Goal: Find specific page/section: Find specific page/section

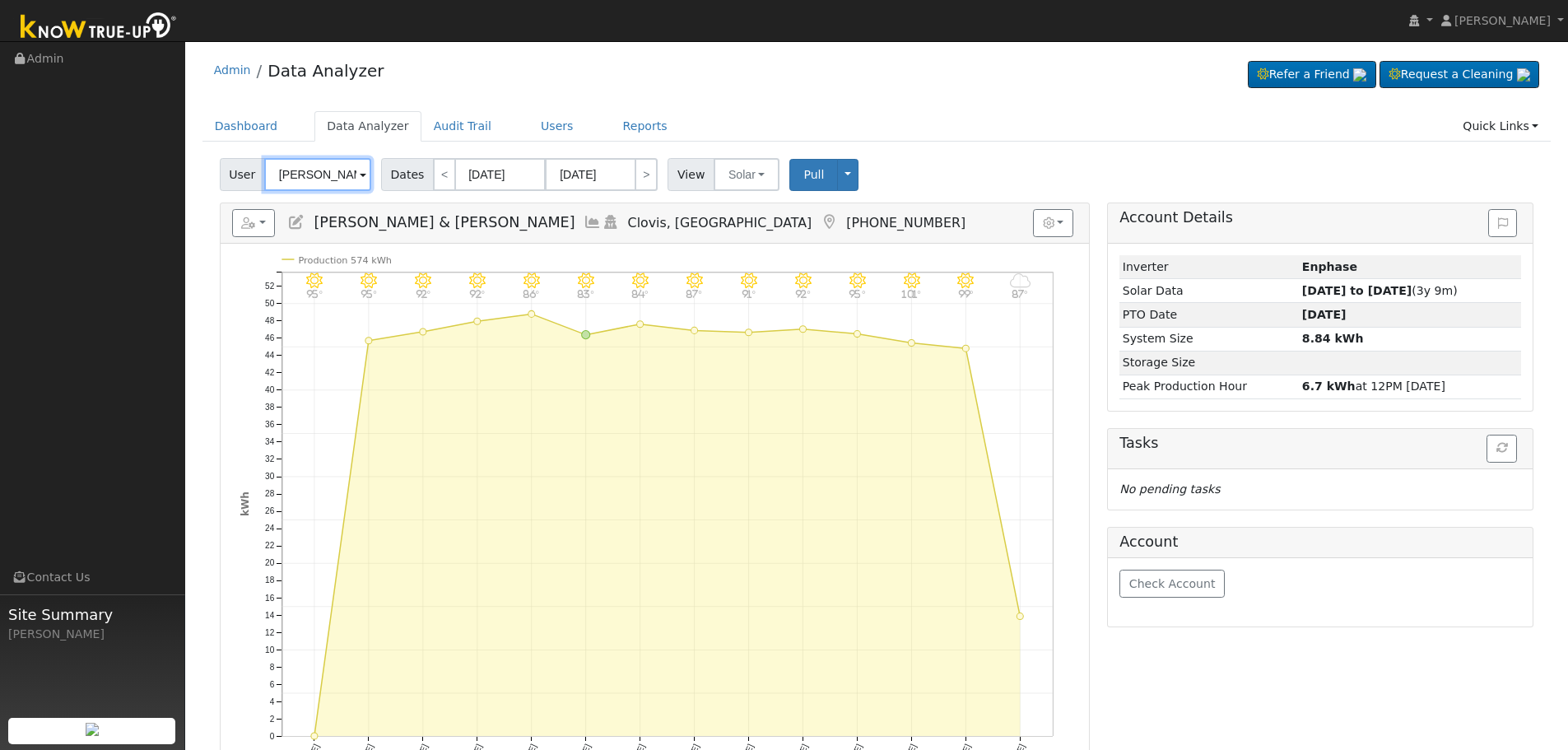
click at [331, 161] on input "[PERSON_NAME] & [PERSON_NAME]" at bounding box center [318, 174] width 107 height 33
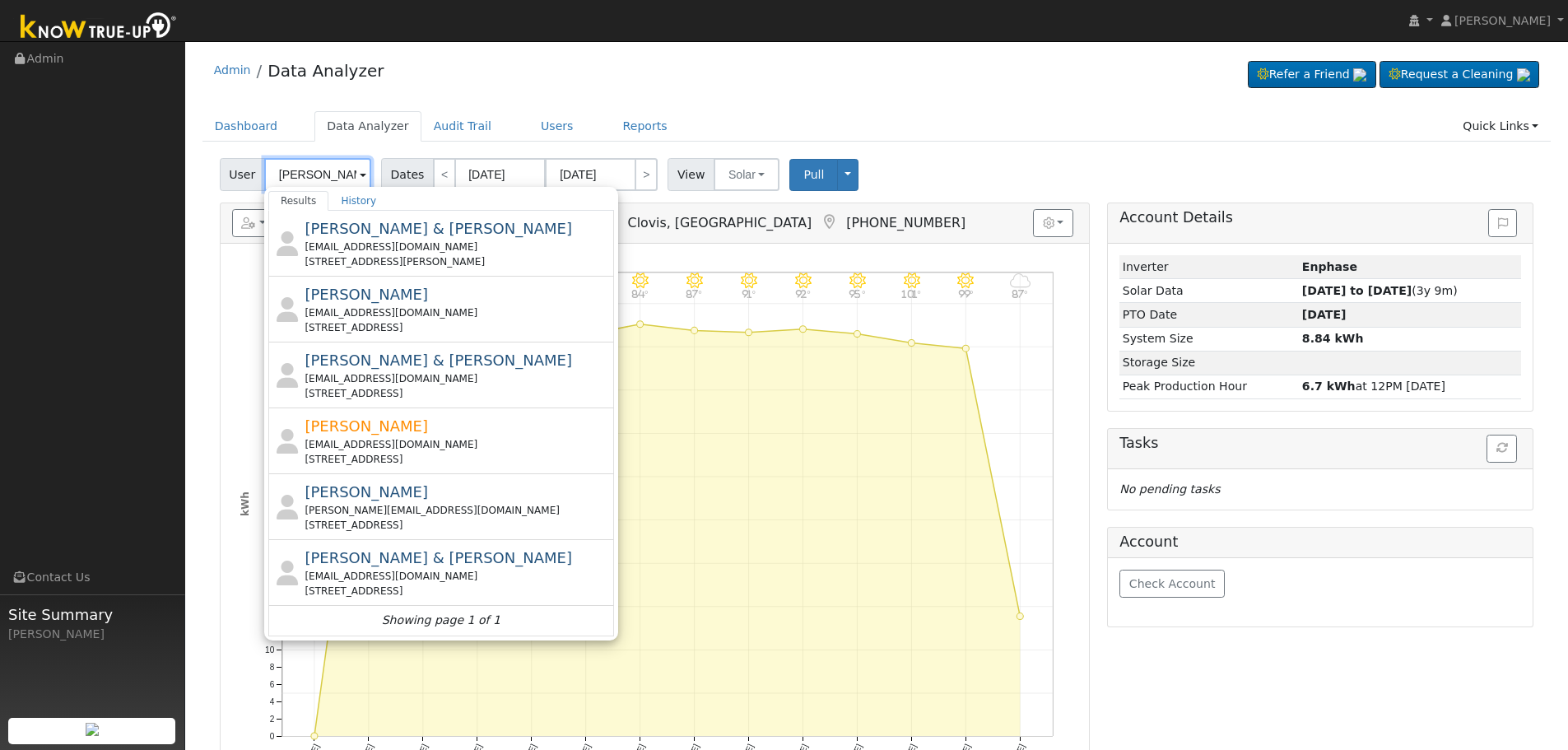
click at [312, 175] on input "[PERSON_NAME]" at bounding box center [318, 174] width 107 height 33
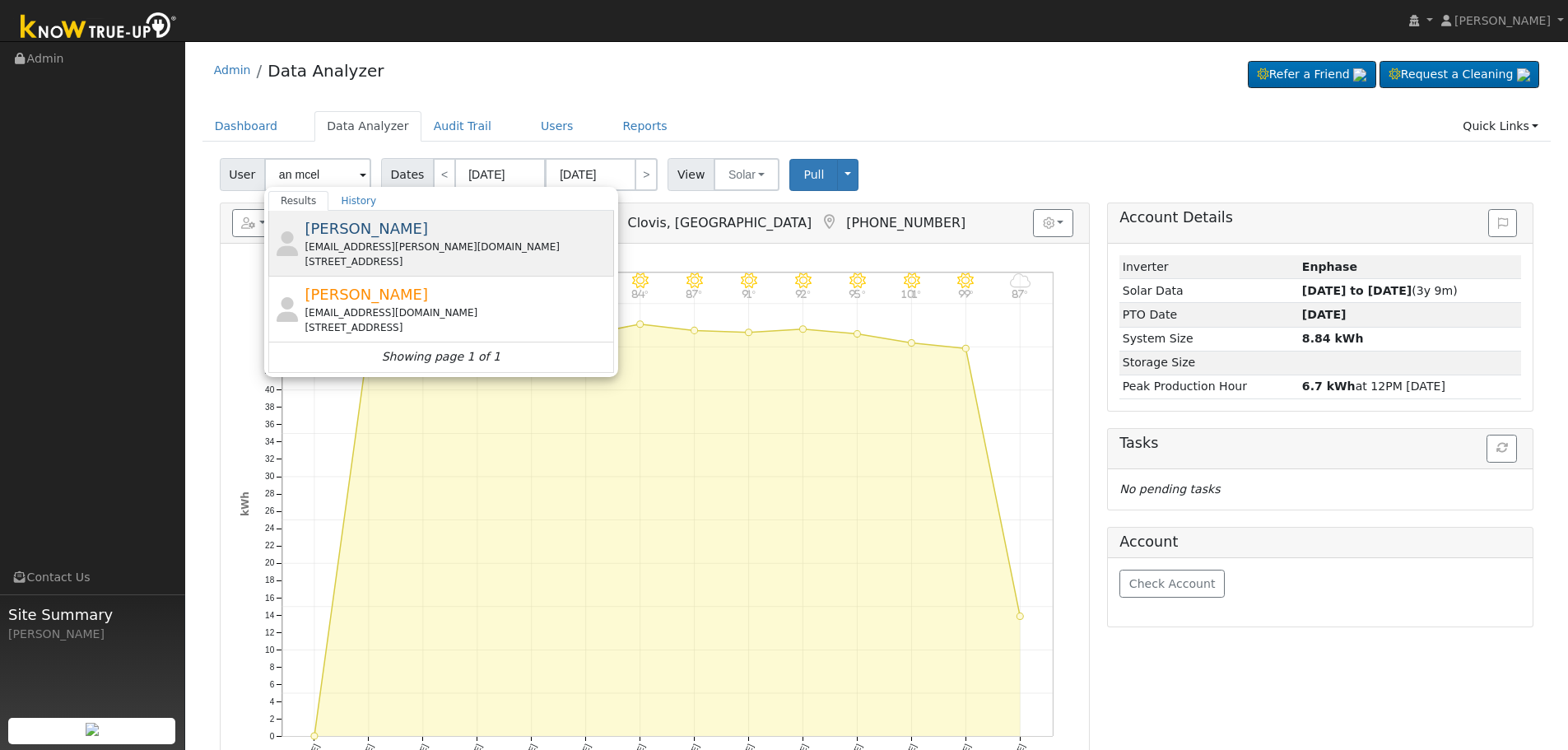
click at [428, 246] on div "[EMAIL_ADDRESS][PERSON_NAME][DOMAIN_NAME]" at bounding box center [457, 246] width 305 height 14
type input "[PERSON_NAME]"
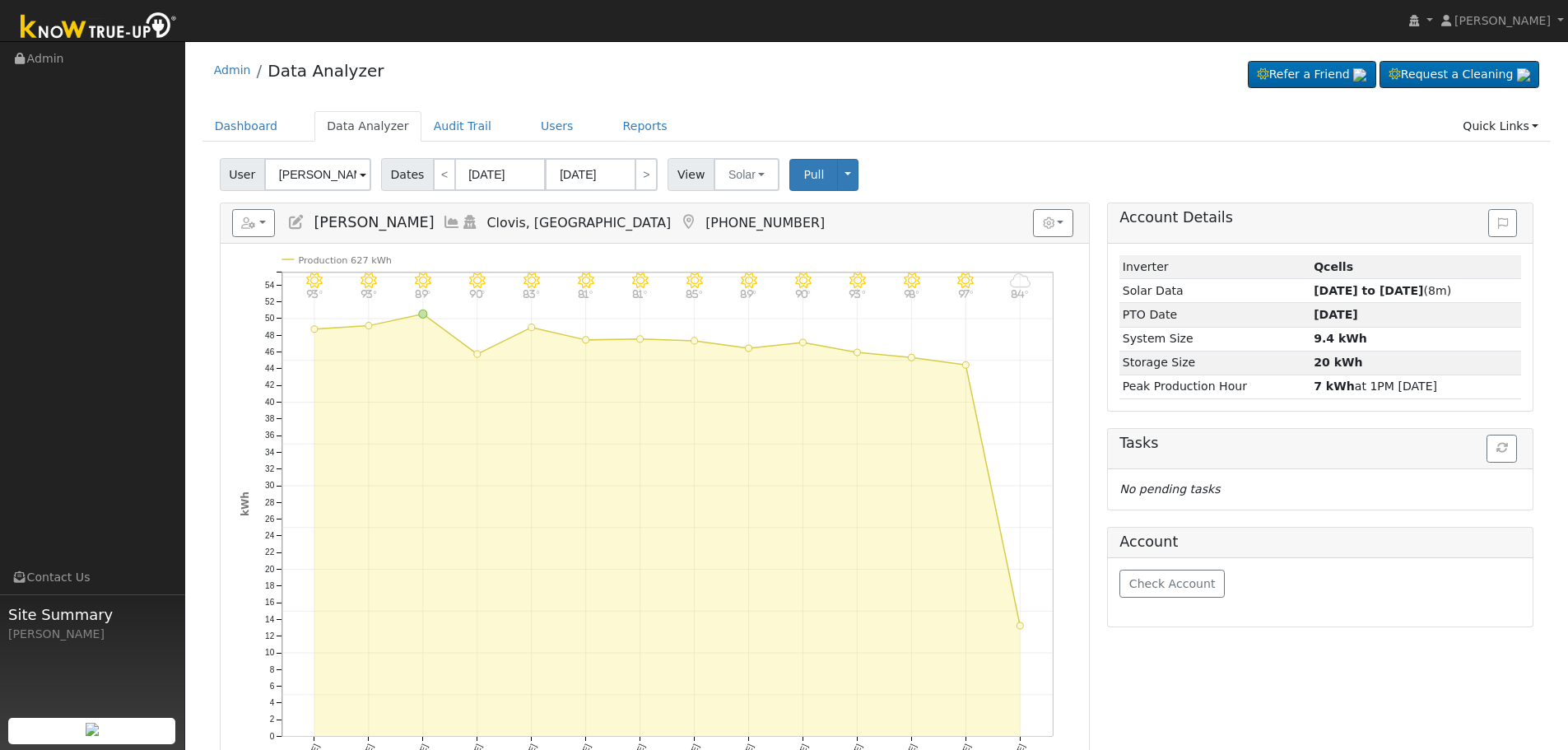
click at [443, 224] on icon at bounding box center [452, 222] width 18 height 14
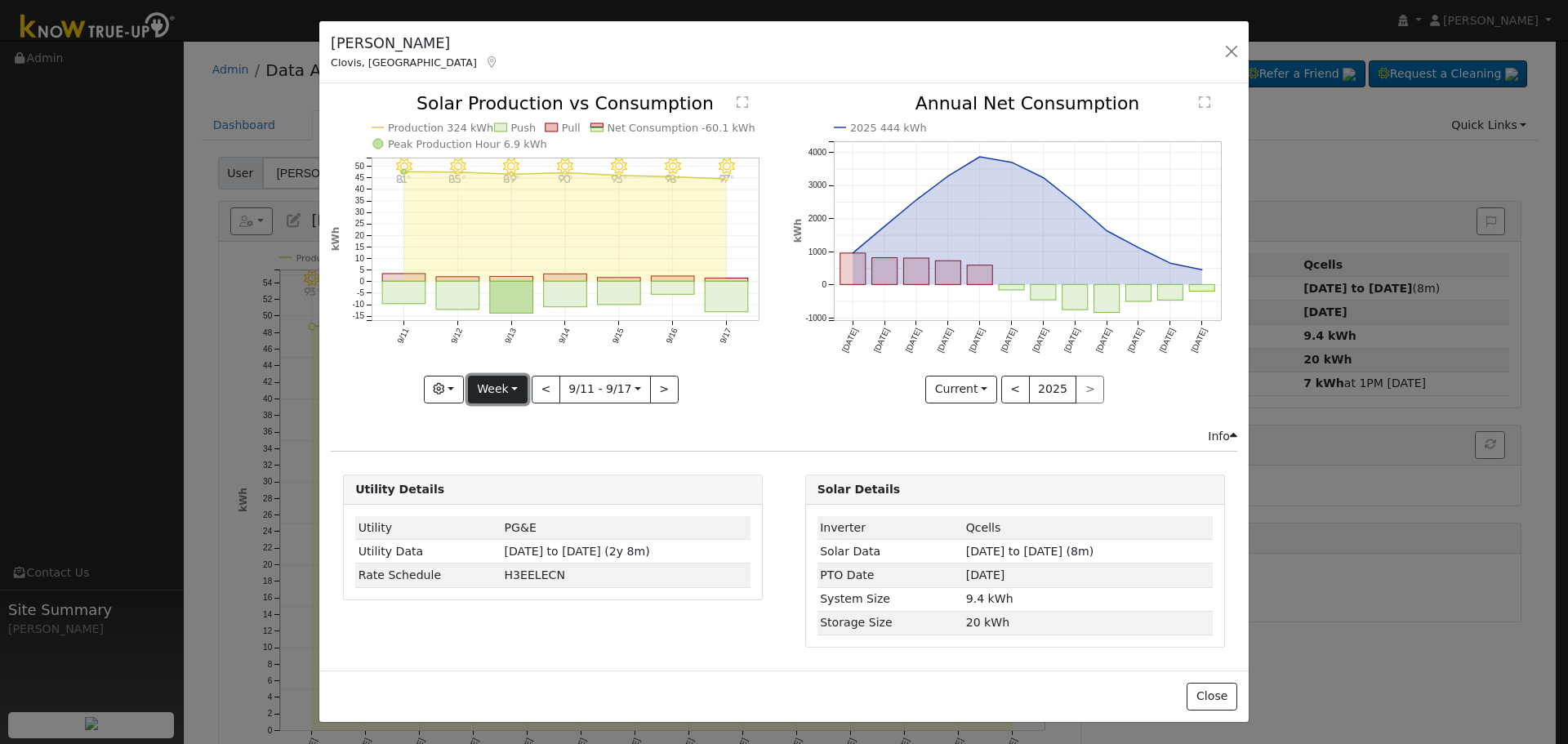
click at [503, 391] on button "Week" at bounding box center [498, 389] width 59 height 28
click at [523, 464] on link "Month" at bounding box center [526, 468] width 113 height 22
type input "[DATE]"
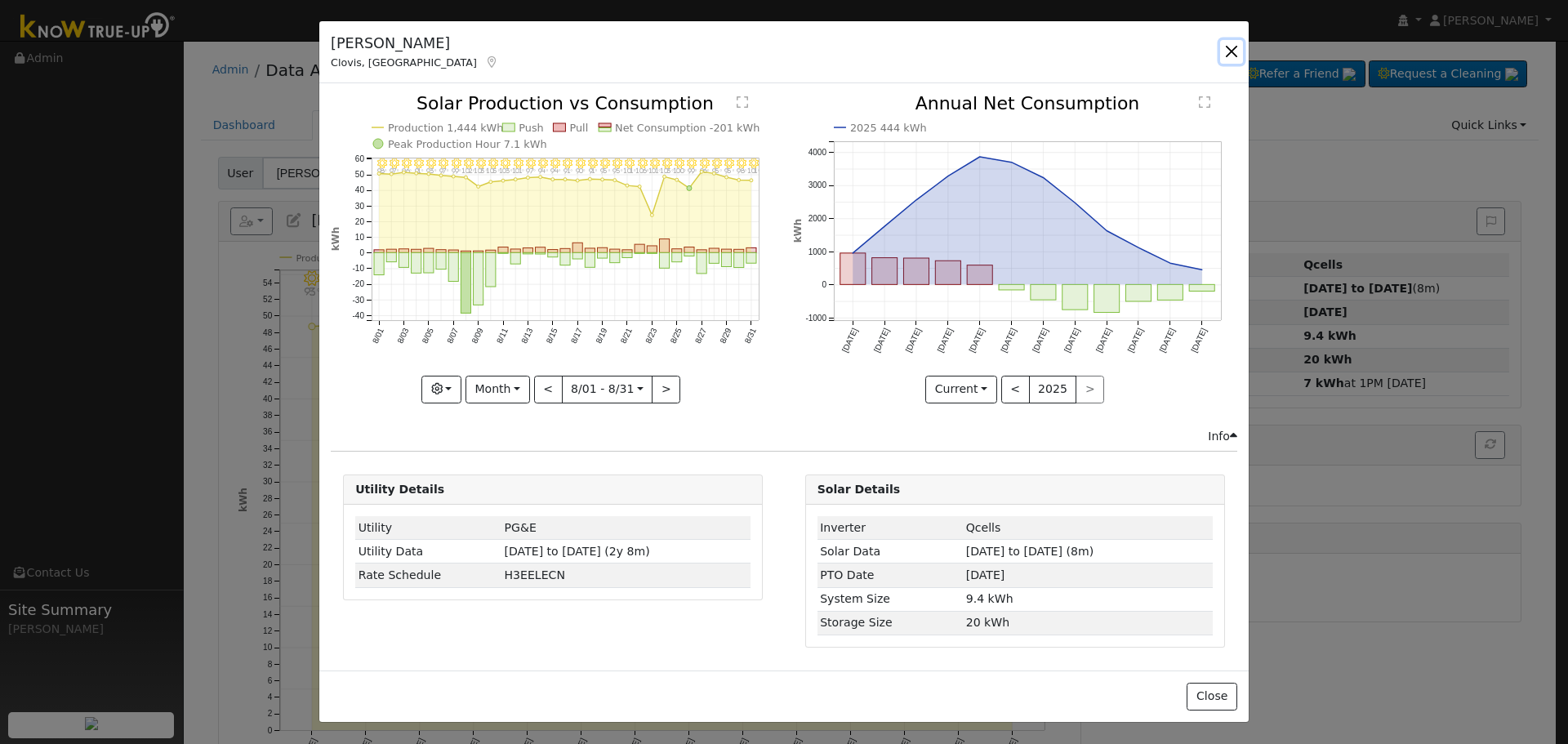
click at [1231, 48] on button "button" at bounding box center [1231, 51] width 22 height 22
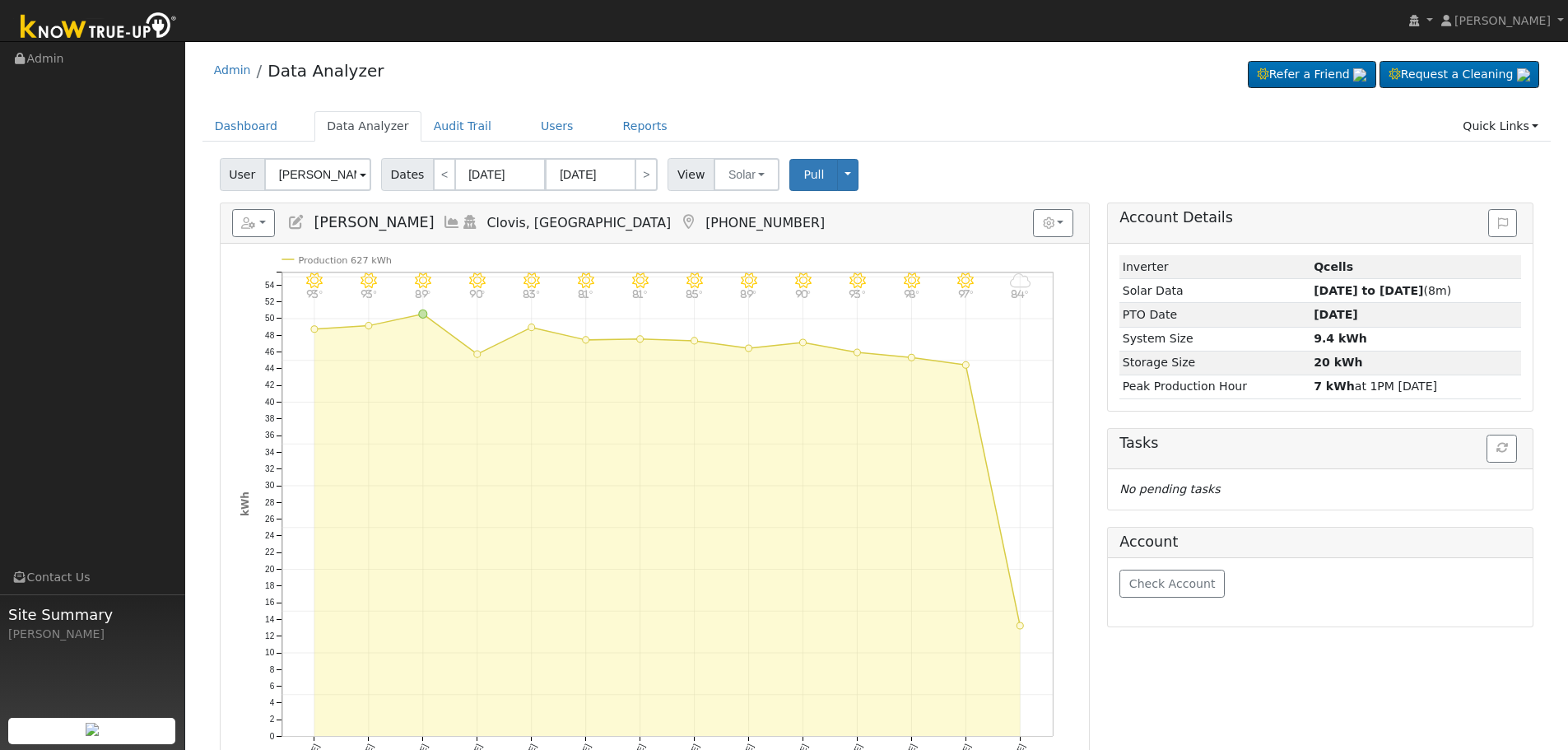
click at [1240, 48] on div "User Profile First name Last name Email Email Notifications No Emails No Emails…" at bounding box center [876, 532] width 1382 height 983
click at [311, 167] on input "[PERSON_NAME]" at bounding box center [318, 174] width 107 height 33
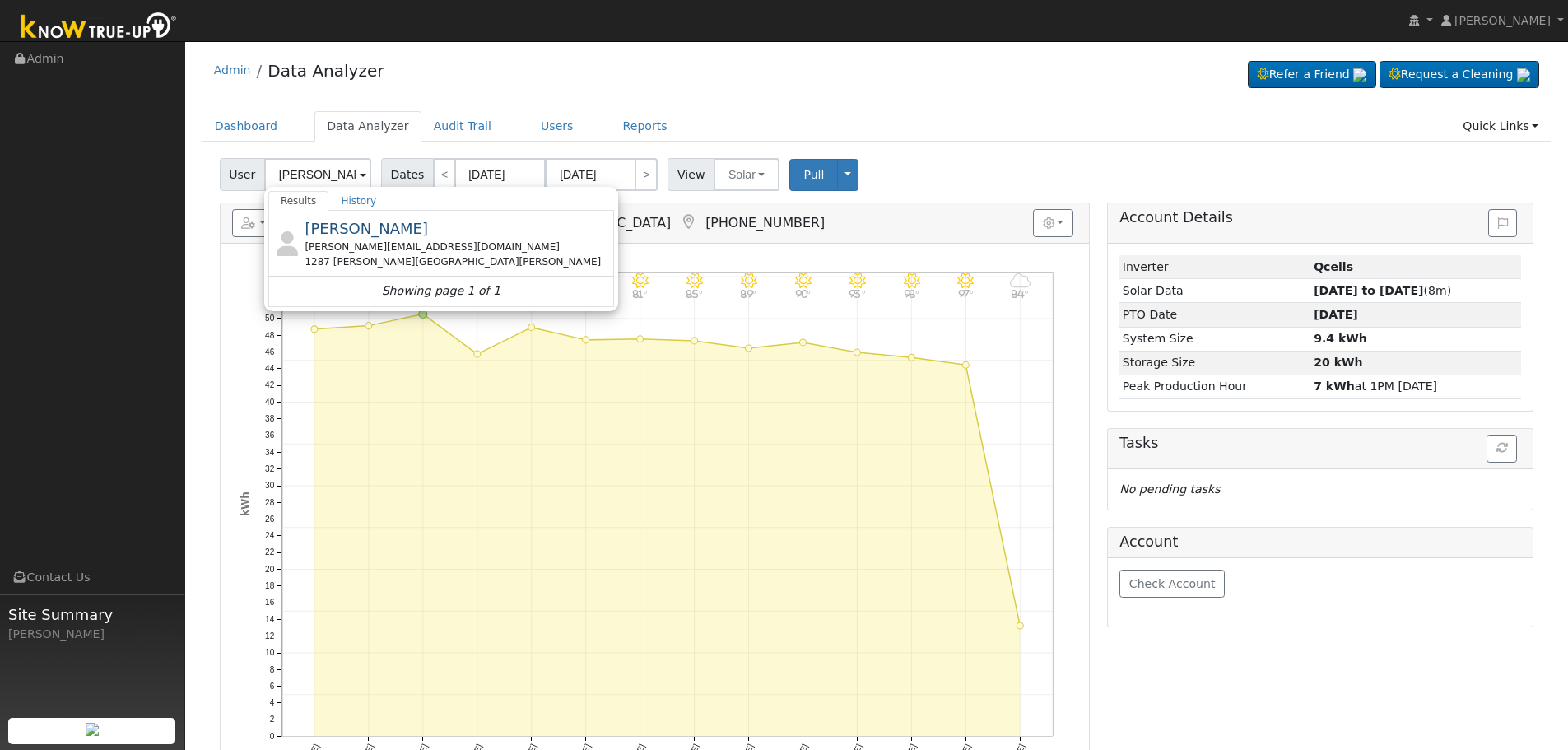
click at [373, 229] on span "[PERSON_NAME]" at bounding box center [366, 228] width 123 height 17
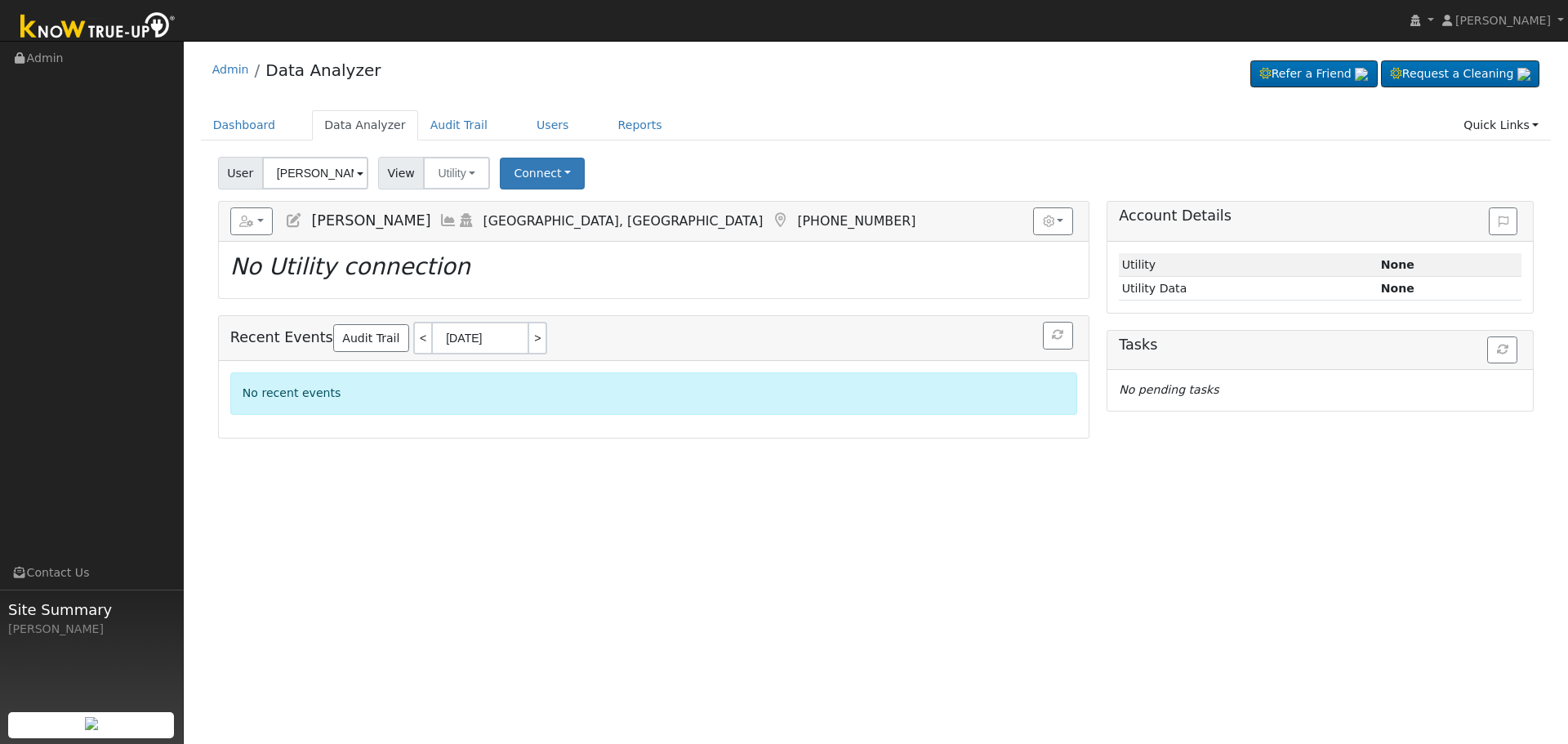
click at [440, 221] on icon at bounding box center [449, 220] width 18 height 14
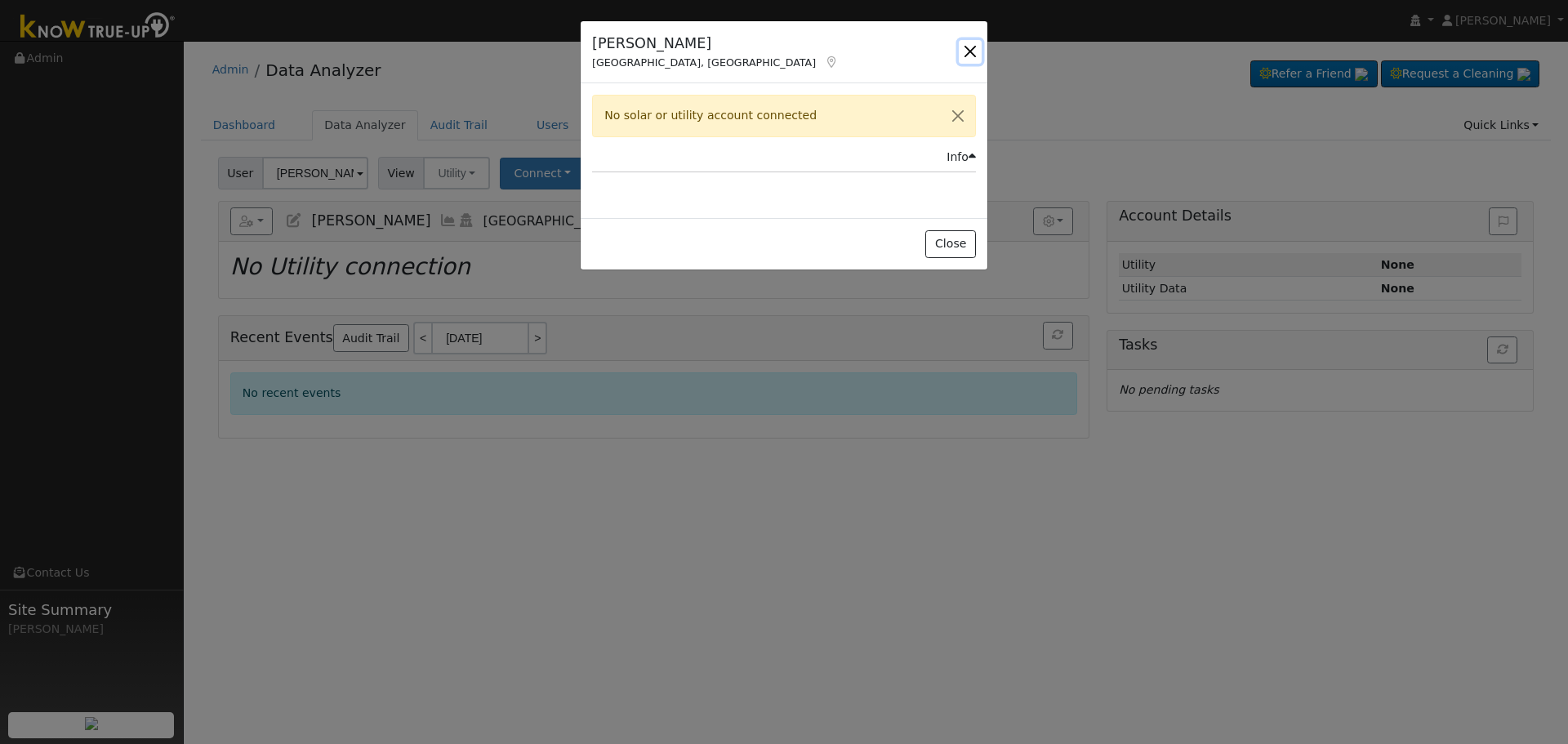
click at [970, 44] on button "button" at bounding box center [970, 51] width 22 height 22
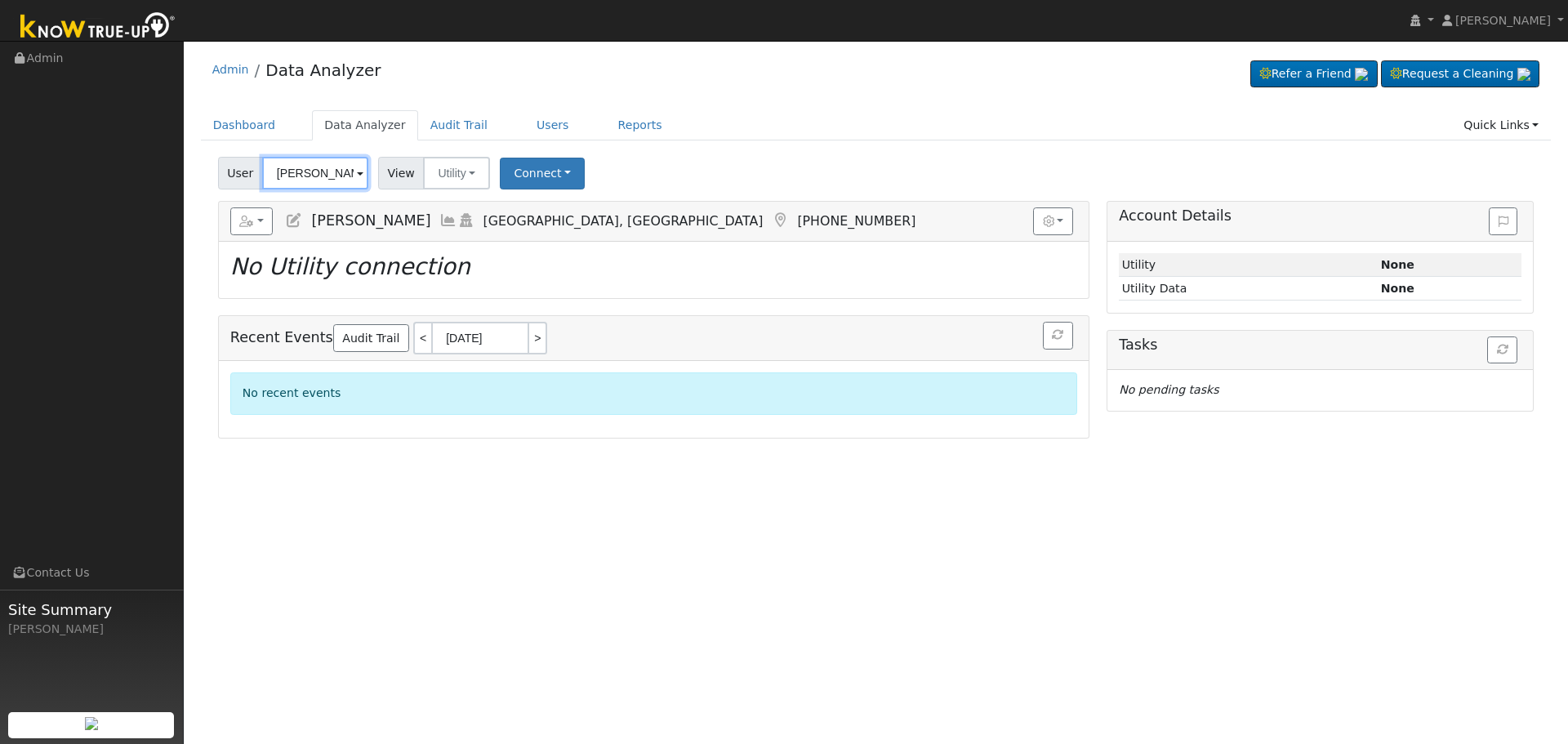
click at [318, 174] on input "[PERSON_NAME]" at bounding box center [316, 173] width 106 height 32
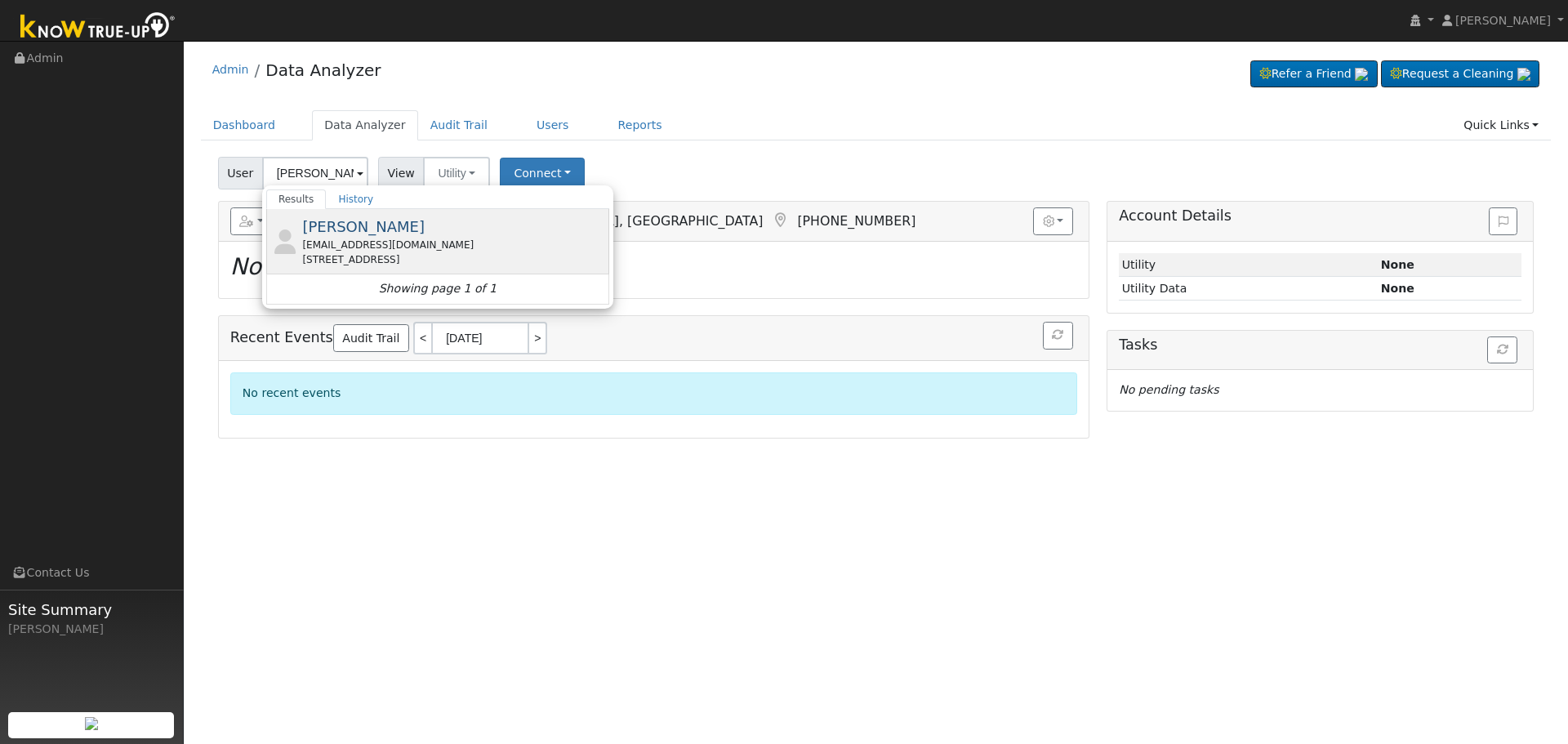
click at [396, 234] on span "[PERSON_NAME]" at bounding box center [363, 226] width 122 height 17
type input "[PERSON_NAME]"
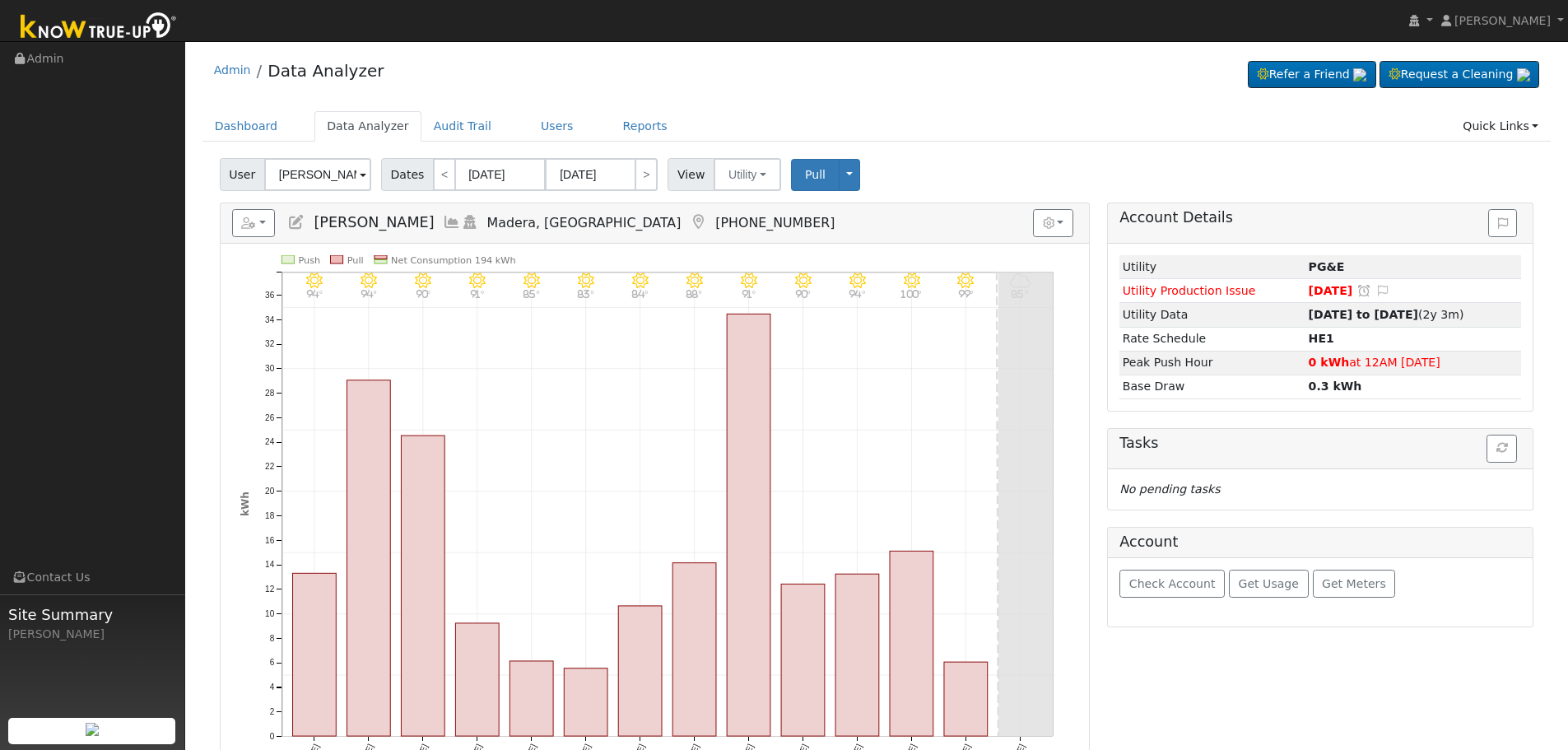
click at [450, 223] on icon at bounding box center [452, 222] width 18 height 14
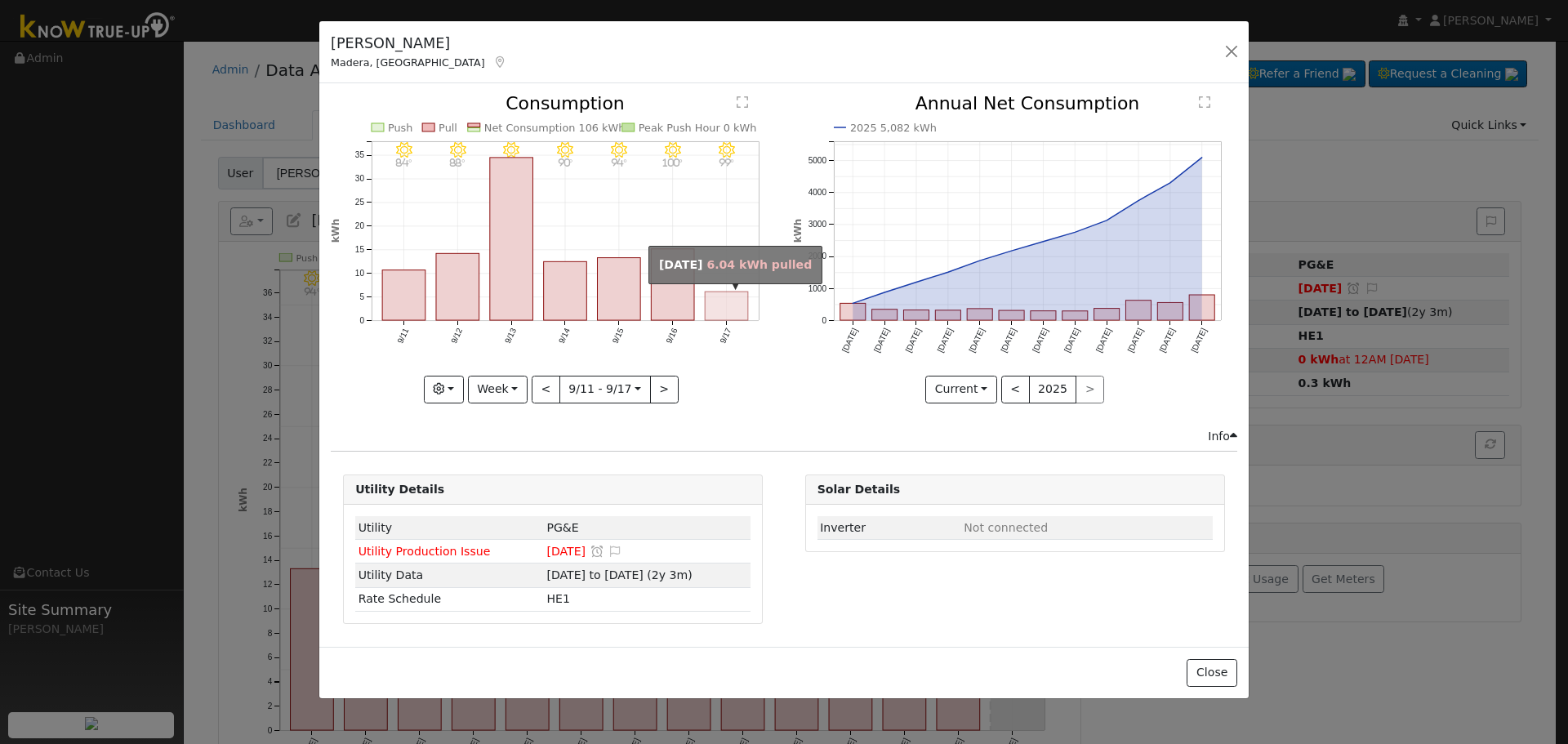
click at [737, 297] on rect "onclick=""" at bounding box center [727, 306] width 43 height 29
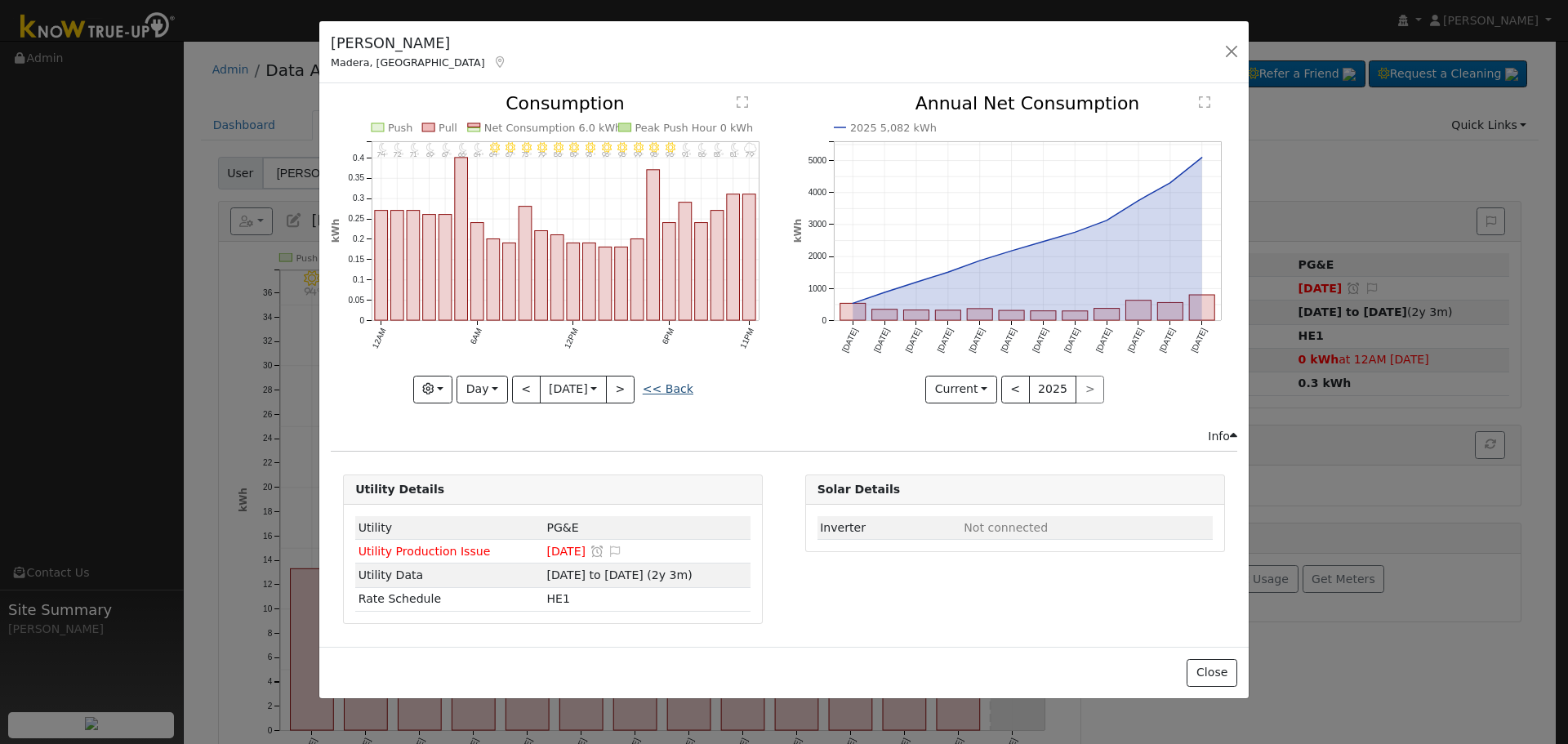
click at [668, 390] on link "<< Back" at bounding box center [668, 388] width 50 height 13
type input "[DATE]"
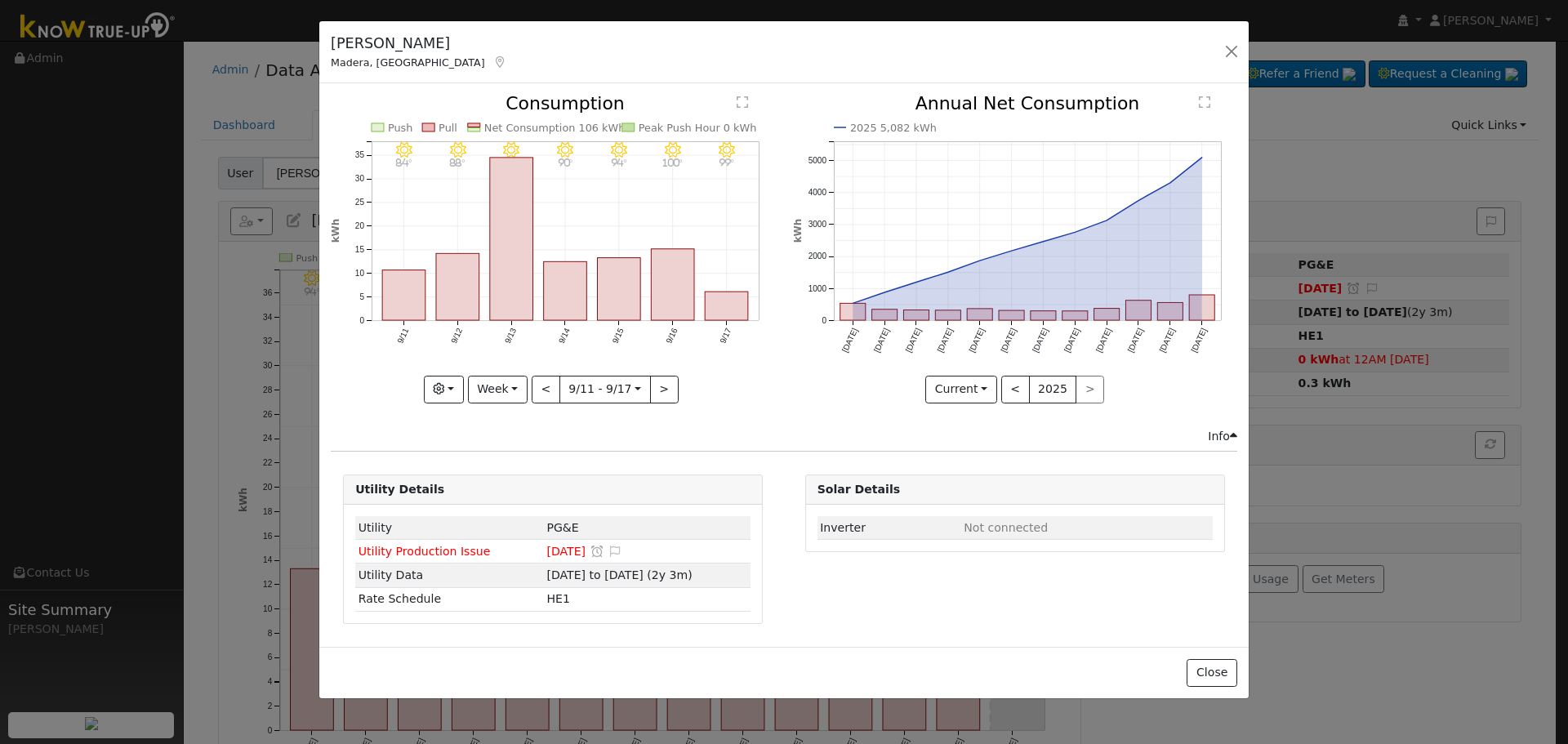
click at [1247, 50] on div "[PERSON_NAME], [GEOGRAPHIC_DATA] Default Account Default Account [STREET_ADDRES…" at bounding box center [784, 53] width 930 height 63
click at [1240, 50] on button "button" at bounding box center [1231, 51] width 22 height 22
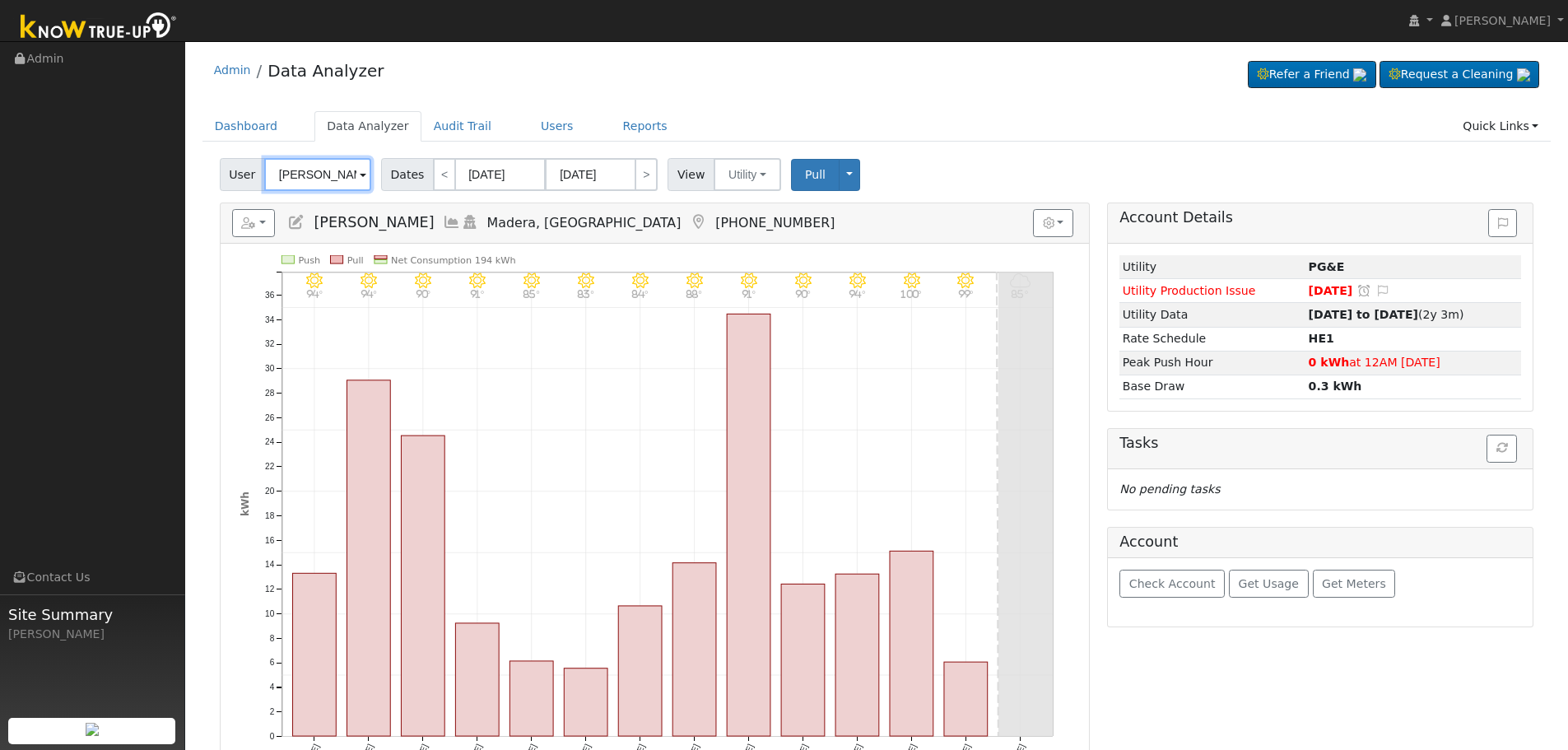
click at [321, 188] on input "[PERSON_NAME]" at bounding box center [318, 174] width 107 height 33
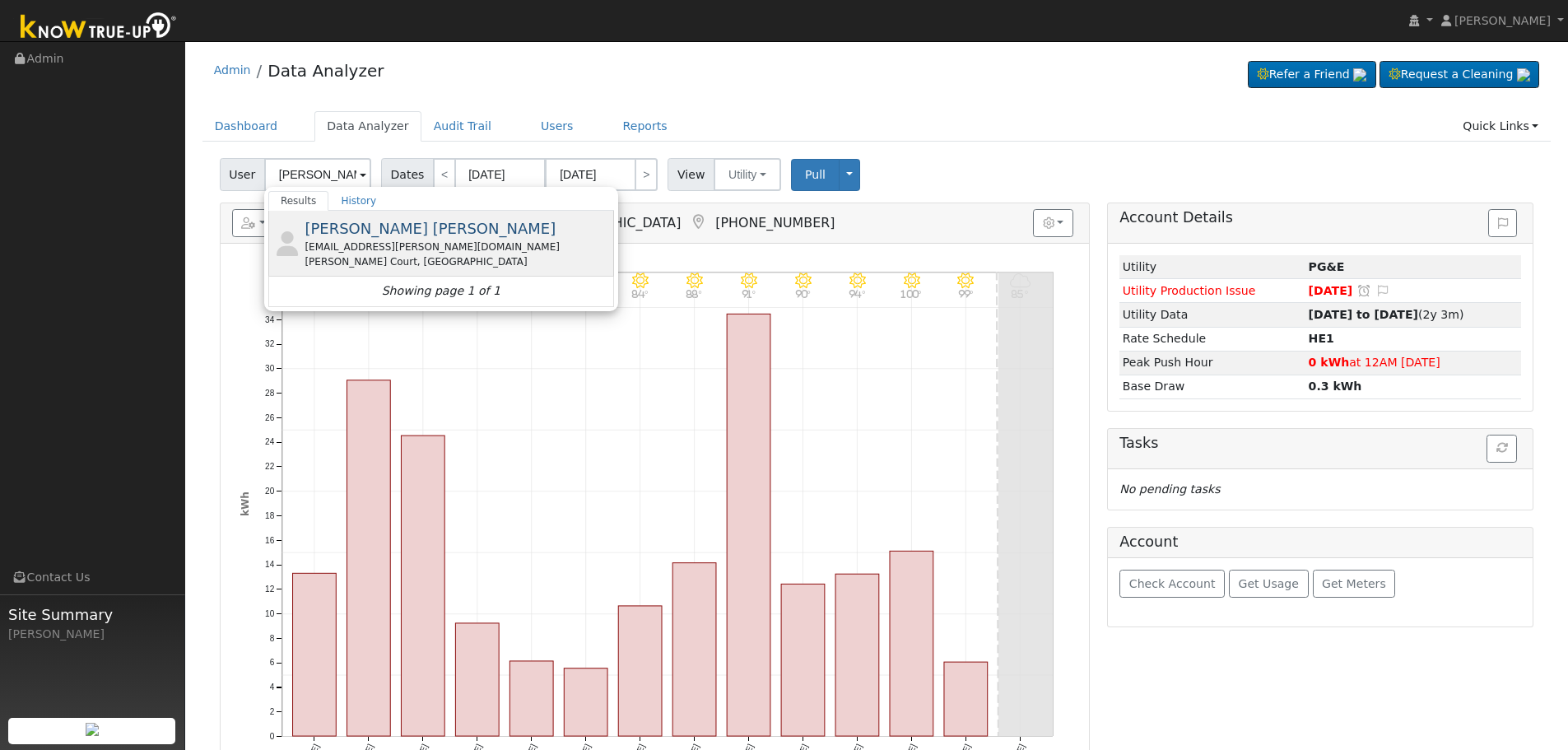
click at [368, 226] on span "[PERSON_NAME] [PERSON_NAME]" at bounding box center [429, 228] width 251 height 17
type input "[PERSON_NAME] [PERSON_NAME]"
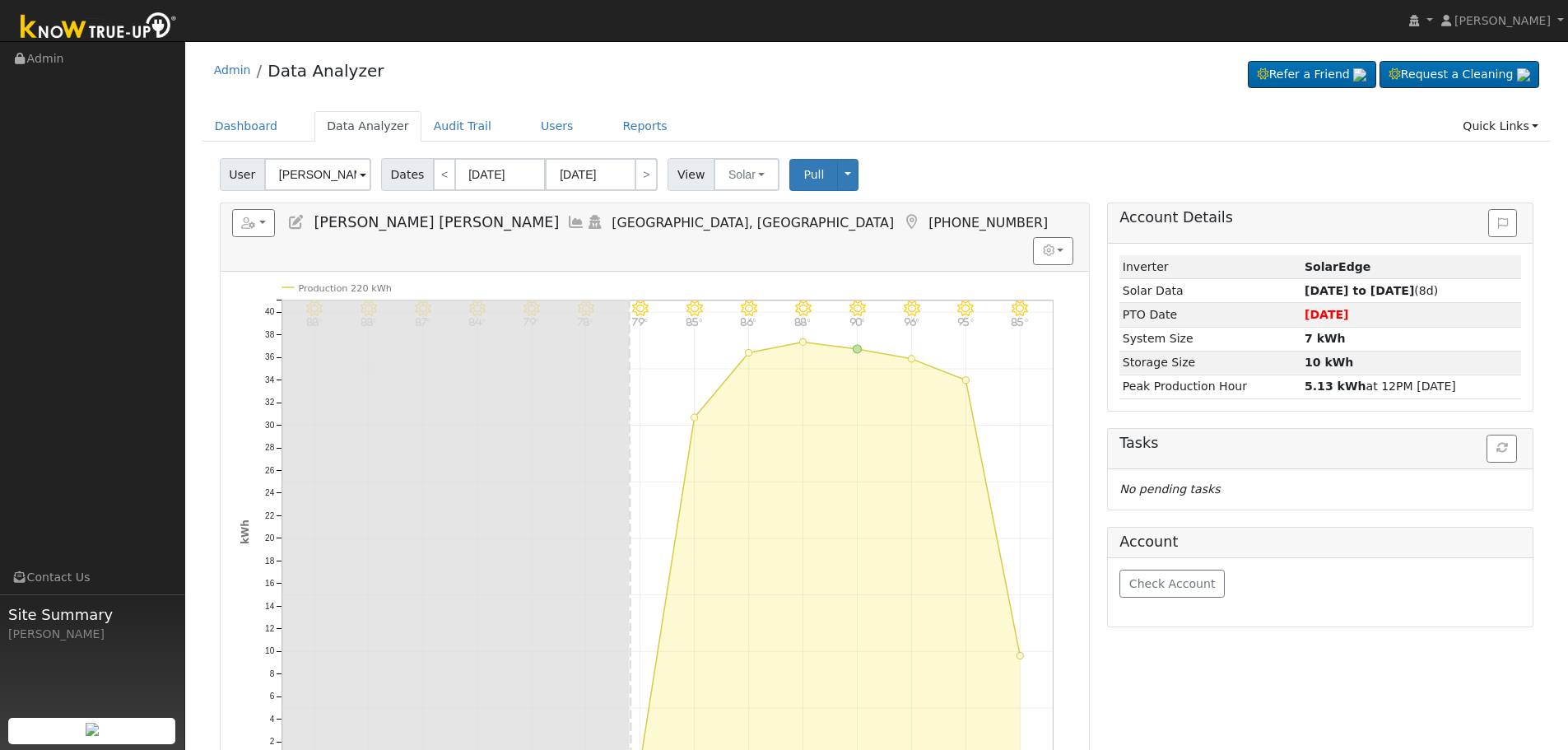
click at [567, 225] on icon at bounding box center [576, 222] width 18 height 14
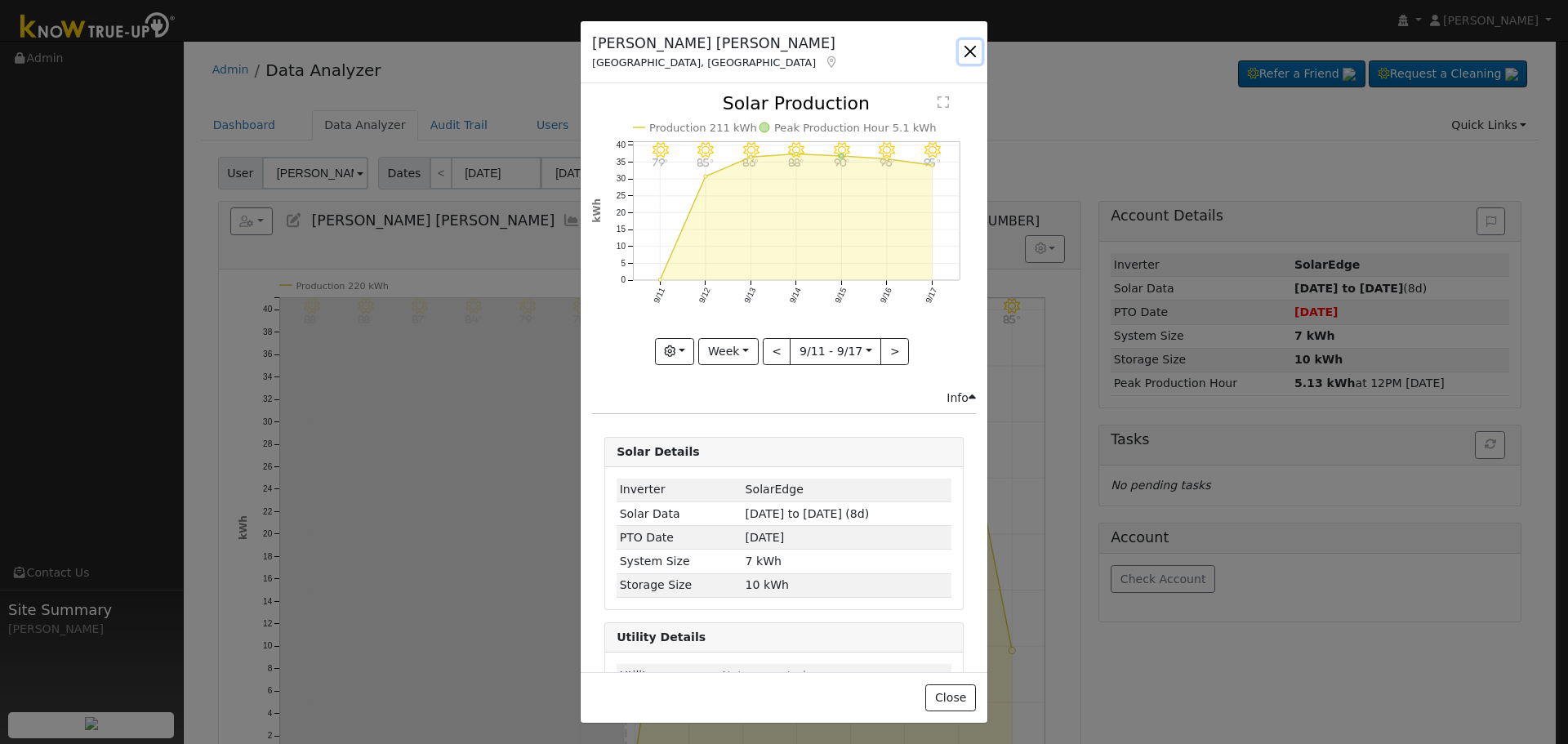
click at [968, 49] on button "button" at bounding box center [970, 51] width 22 height 22
